Goal: Task Accomplishment & Management: Manage account settings

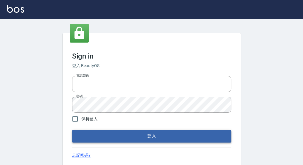
type input "0921567649"
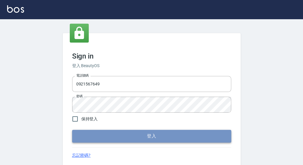
click at [111, 134] on button "登入" at bounding box center [151, 136] width 159 height 12
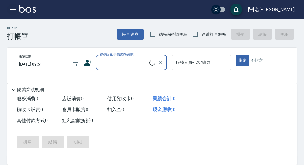
click at [15, 6] on button "button" at bounding box center [13, 10] width 12 height 12
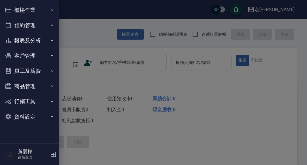
click at [26, 42] on button "報表及分析" at bounding box center [29, 40] width 55 height 15
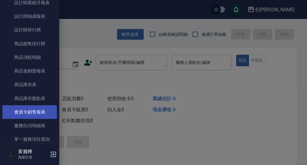
scroll to position [326, 0]
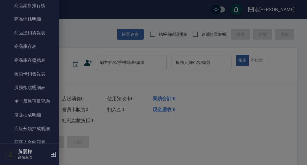
click at [170, 66] on div at bounding box center [153, 82] width 307 height 165
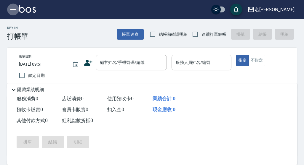
click at [14, 8] on icon "button" at bounding box center [12, 10] width 5 height 4
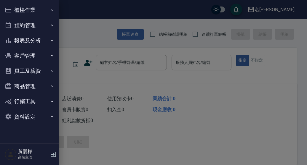
click at [292, 10] on div at bounding box center [153, 82] width 307 height 165
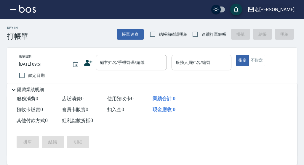
click at [283, 8] on div "名[PERSON_NAME]" at bounding box center [275, 9] width 40 height 7
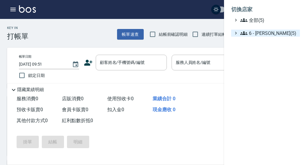
click at [269, 33] on span "6 - [PERSON_NAME](5)" at bounding box center [269, 33] width 57 height 7
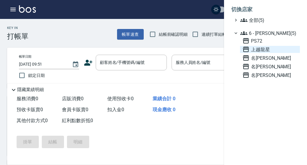
click at [265, 48] on span "上越龍星" at bounding box center [270, 49] width 55 height 7
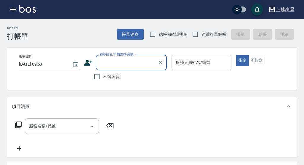
click at [15, 9] on icon "button" at bounding box center [12, 10] width 5 height 4
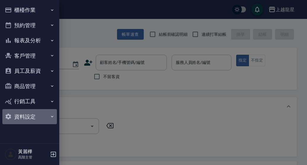
click at [22, 116] on button "資料設定" at bounding box center [29, 116] width 55 height 15
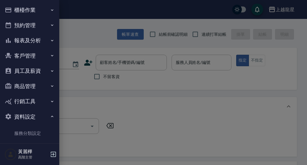
click at [30, 71] on button "員工及薪資" at bounding box center [29, 70] width 55 height 15
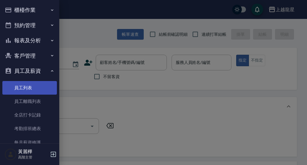
click at [30, 87] on link "員工列表" at bounding box center [29, 88] width 55 height 14
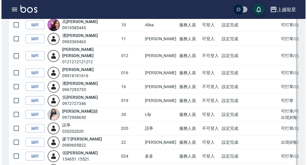
scroll to position [208, 0]
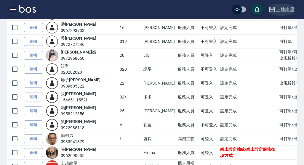
click at [285, 7] on div "上越龍星" at bounding box center [285, 9] width 19 height 7
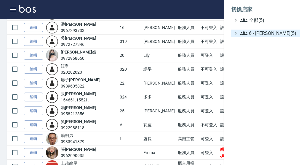
click at [264, 36] on span "6 - [PERSON_NAME](5)" at bounding box center [269, 33] width 57 height 7
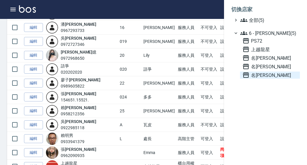
click at [259, 75] on span "名[PERSON_NAME]" at bounding box center [270, 75] width 55 height 7
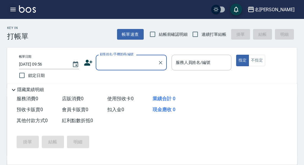
click at [14, 8] on icon "button" at bounding box center [12, 10] width 5 height 4
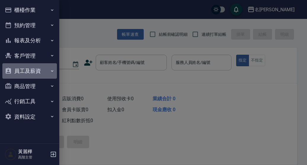
click at [27, 69] on button "員工及薪資" at bounding box center [29, 70] width 55 height 15
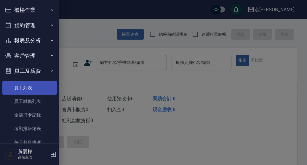
click at [30, 89] on link "員工列表" at bounding box center [29, 88] width 55 height 14
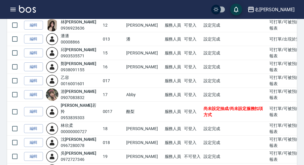
scroll to position [237, 0]
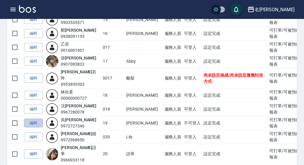
click at [36, 119] on link "編輯" at bounding box center [33, 123] width 19 height 9
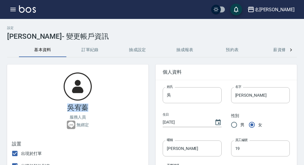
drag, startPoint x: 89, startPoint y: 106, endPoint x: 69, endPoint y: 106, distance: 19.6
click at [69, 106] on div "吳宥蓁 服務人員 無綁定" at bounding box center [77, 101] width 141 height 72
copy h3 "吳宥蓁"
click at [14, 11] on icon "button" at bounding box center [12, 10] width 5 height 4
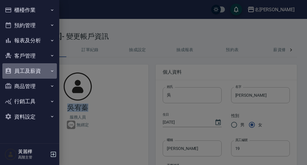
click at [21, 68] on button "員工及薪資" at bounding box center [29, 70] width 55 height 15
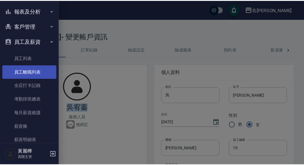
scroll to position [59, 0]
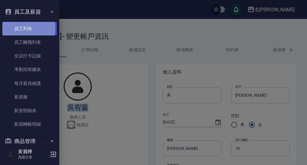
click at [26, 28] on link "員工列表" at bounding box center [29, 29] width 55 height 14
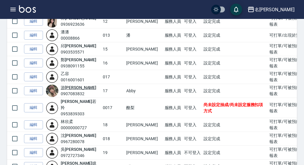
scroll to position [267, 0]
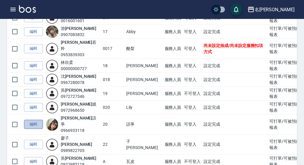
click at [35, 120] on link "編輯" at bounding box center [33, 124] width 19 height 9
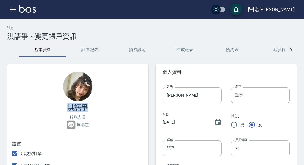
drag, startPoint x: 87, startPoint y: 108, endPoint x: 59, endPoint y: 108, distance: 28.2
click at [59, 108] on div "洪語爭 服務人員 無綁定" at bounding box center [77, 101] width 141 height 72
copy h3 "洪語爭"
click at [287, 10] on div "名[PERSON_NAME]" at bounding box center [275, 9] width 40 height 7
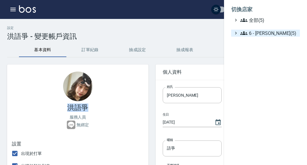
click at [269, 34] on span "6 - [PERSON_NAME](5)" at bounding box center [269, 33] width 57 height 7
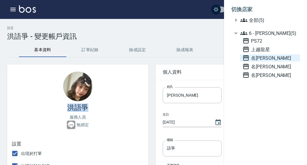
click at [260, 56] on span "名[PERSON_NAME]" at bounding box center [270, 58] width 55 height 7
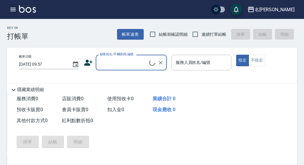
click at [15, 6] on icon "button" at bounding box center [12, 9] width 7 height 7
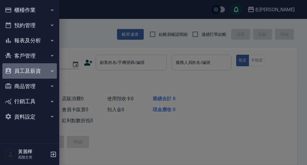
click at [22, 71] on button "員工及薪資" at bounding box center [29, 70] width 55 height 15
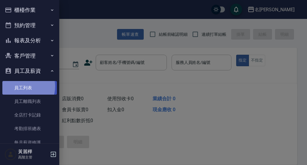
click at [21, 87] on link "員工列表" at bounding box center [29, 88] width 55 height 14
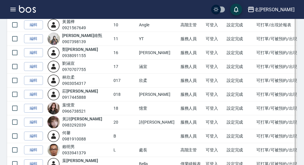
scroll to position [178, 0]
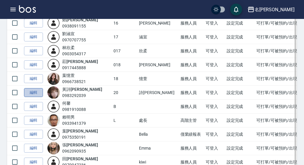
click at [33, 93] on link "編輯" at bounding box center [33, 92] width 19 height 9
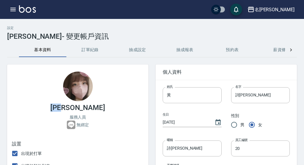
drag, startPoint x: 88, startPoint y: 107, endPoint x: 65, endPoint y: 107, distance: 22.5
click at [65, 107] on div "黃詩雅 服務人員 無綁定" at bounding box center [77, 101] width 141 height 72
copy h3 "黃詩雅"
